Goal: Navigation & Orientation: Find specific page/section

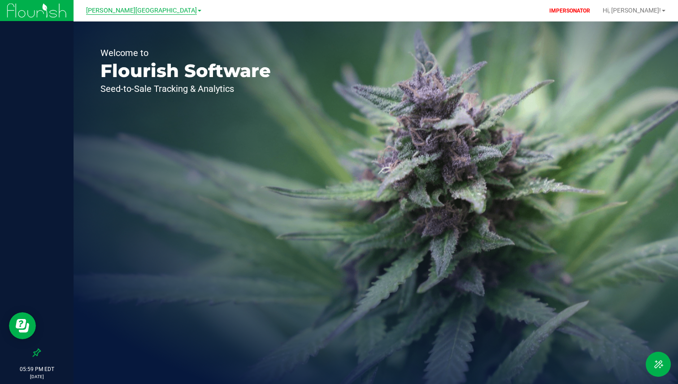
click at [125, 14] on span "Bonita Springs WC" at bounding box center [141, 11] width 111 height 8
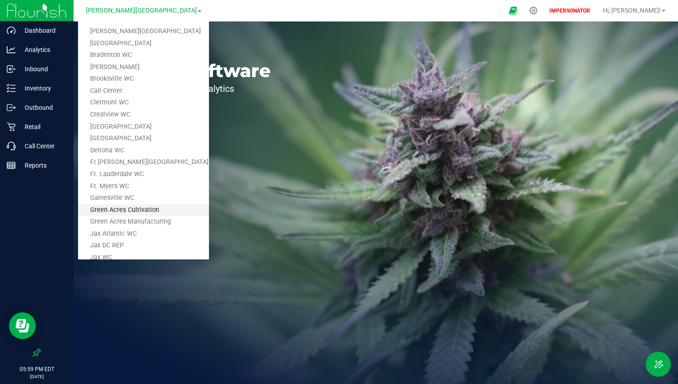
click at [124, 206] on link "Green Acres Cultivation" at bounding box center [143, 210] width 131 height 12
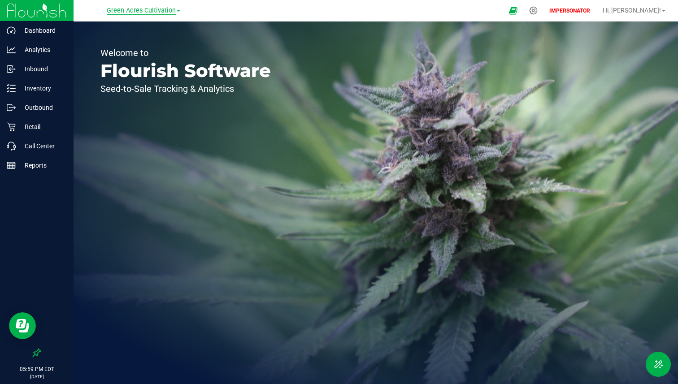
click at [134, 10] on span "Green Acres Cultivation" at bounding box center [141, 11] width 69 height 8
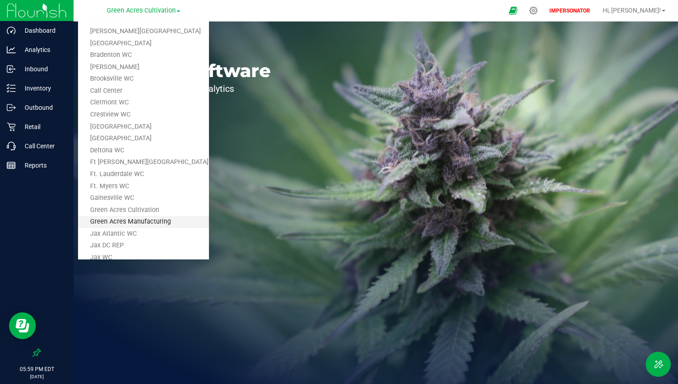
click at [120, 221] on link "Green Acres Manufacturing" at bounding box center [143, 222] width 131 height 12
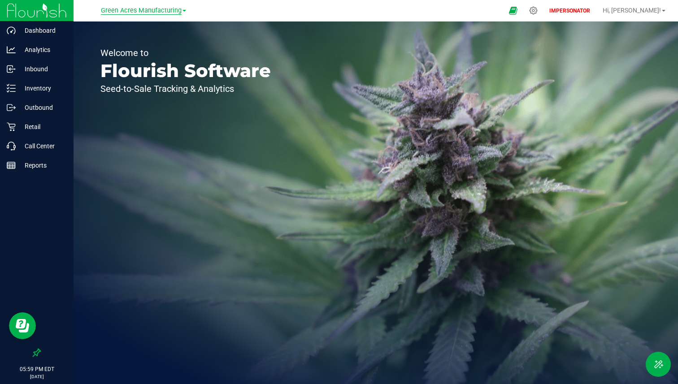
click at [157, 12] on span "Green Acres Manufacturing" at bounding box center [141, 11] width 81 height 8
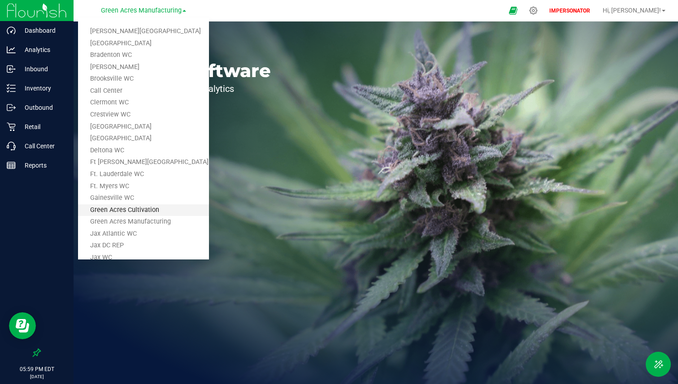
click at [120, 208] on link "Green Acres Cultivation" at bounding box center [143, 210] width 131 height 12
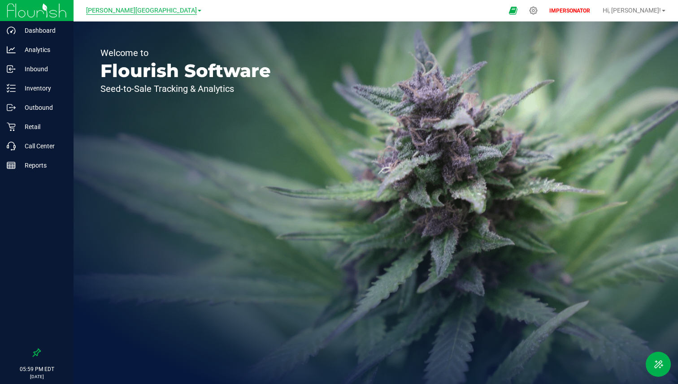
click at [131, 9] on span "[PERSON_NAME][GEOGRAPHIC_DATA]" at bounding box center [141, 11] width 111 height 8
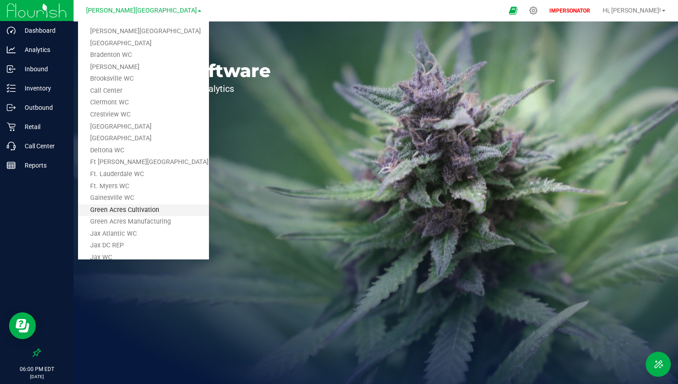
click at [122, 209] on link "Green Acres Cultivation" at bounding box center [143, 210] width 131 height 12
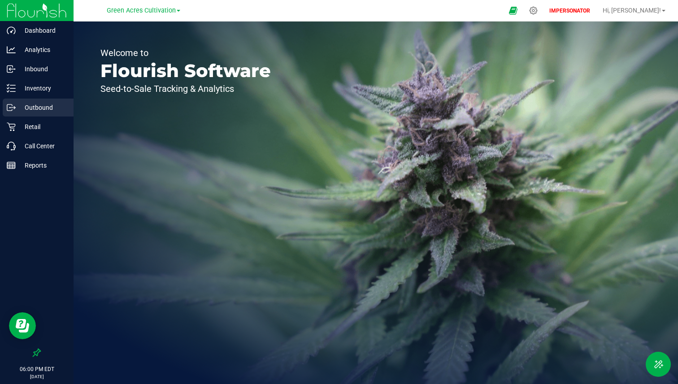
click at [59, 112] on p "Outbound" at bounding box center [43, 107] width 54 height 11
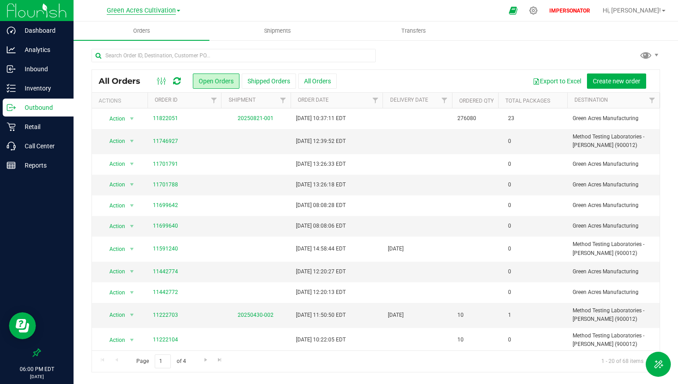
click at [153, 7] on span "Green Acres Cultivation" at bounding box center [141, 11] width 69 height 8
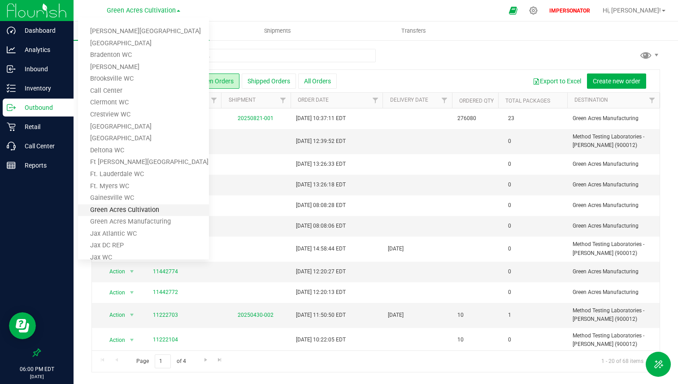
click at [143, 206] on link "Green Acres Cultivation" at bounding box center [143, 210] width 131 height 12
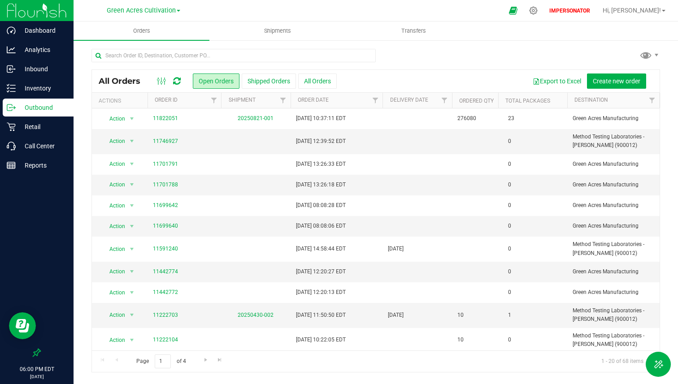
click at [134, 20] on nav "Green Acres Cultivation Bonita Springs WC Boynton Beach WC Bradenton WC Brandon…" at bounding box center [376, 11] width 604 height 22
click at [140, 11] on span "Green Acres Cultivation" at bounding box center [141, 11] width 69 height 8
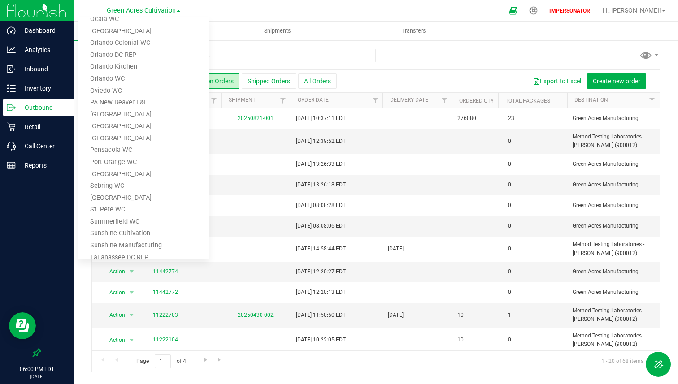
scroll to position [406, 0]
click at [137, 227] on link "Sunshine Cultivation" at bounding box center [143, 233] width 131 height 12
